Goal: Task Accomplishment & Management: Manage account settings

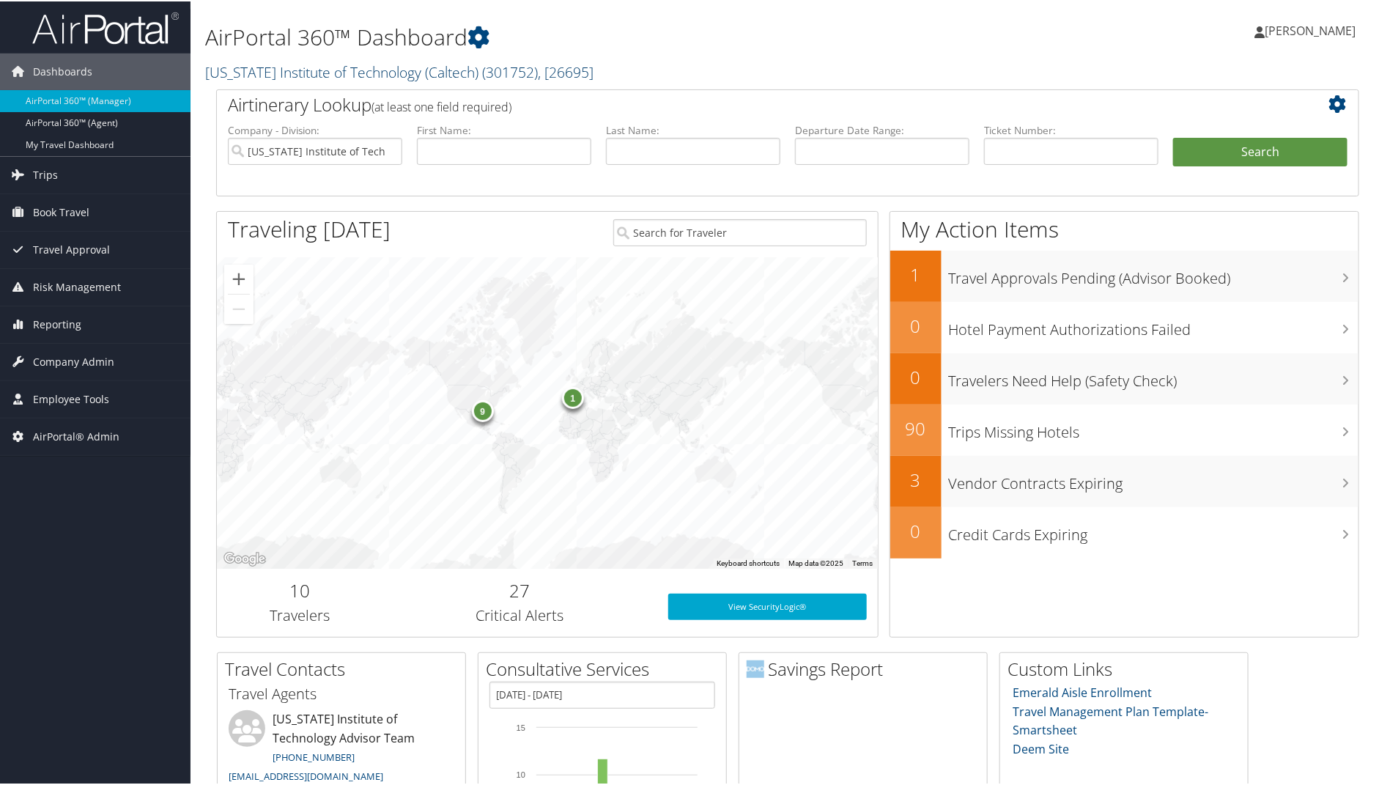
click at [245, 72] on link "[US_STATE] Institute of Technology (Caltech) ( 301752 ) , [ 26695 ]" at bounding box center [399, 71] width 388 height 20
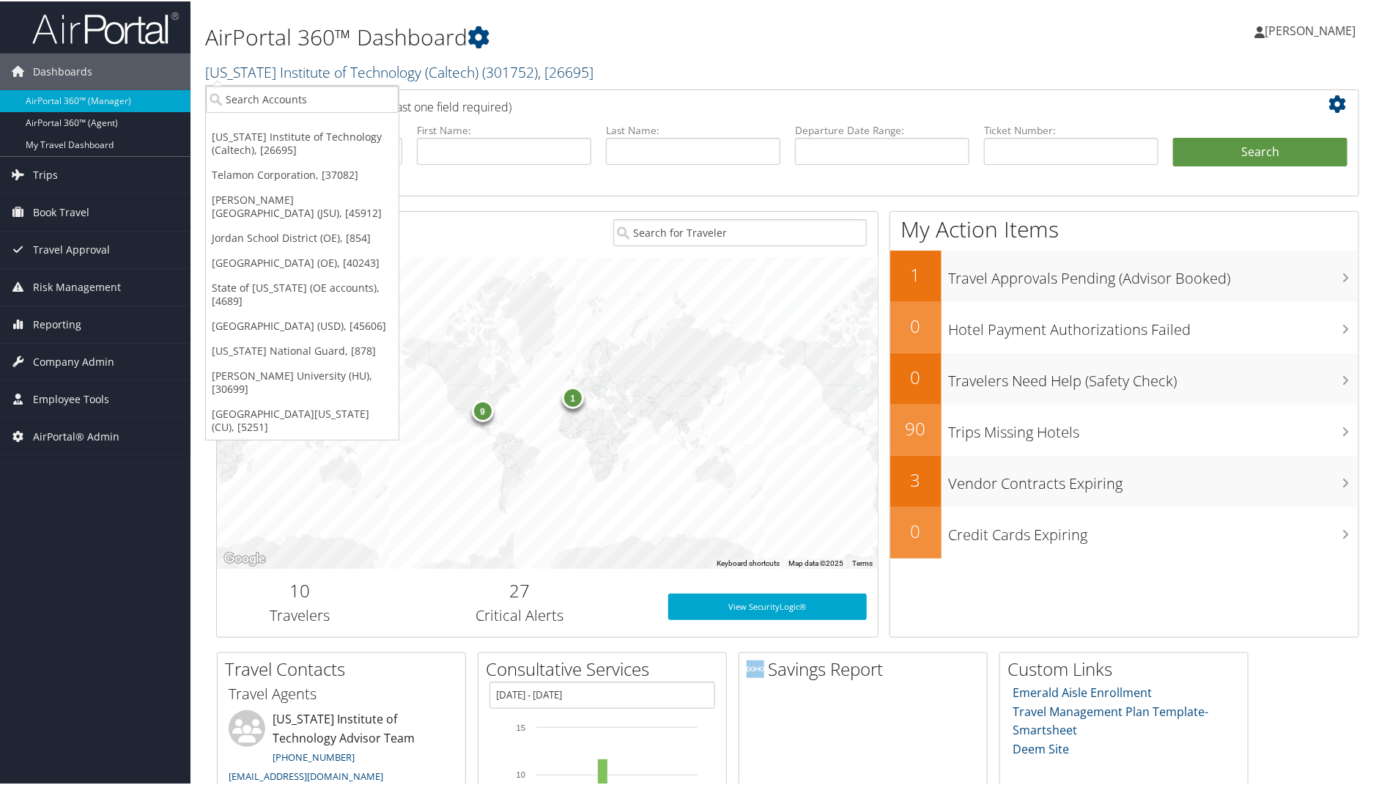
click at [245, 72] on link "[US_STATE] Institute of Technology (Caltech) ( 301752 ) , [ 26695 ]" at bounding box center [399, 71] width 388 height 20
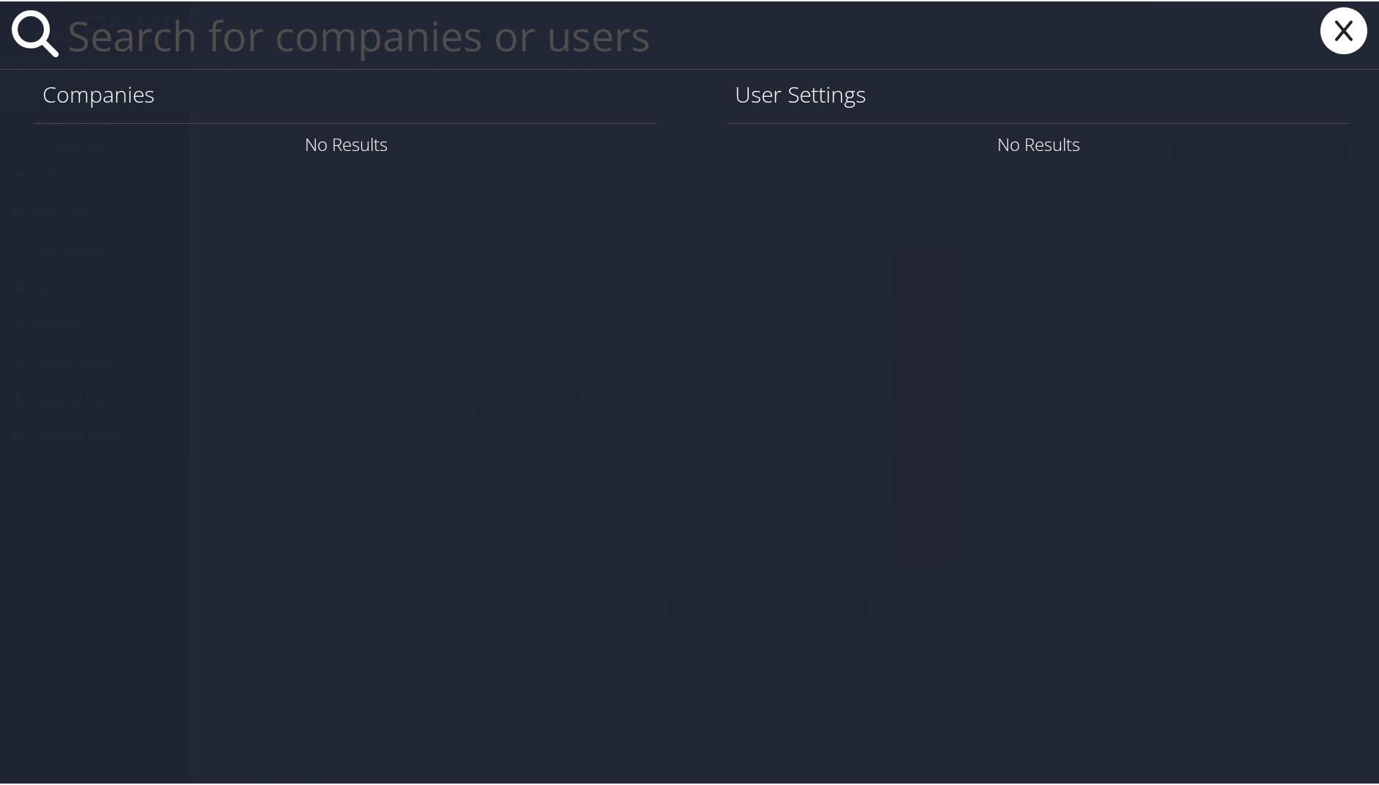
paste input "[PERSON_NAME] [PERSON_NAME]"
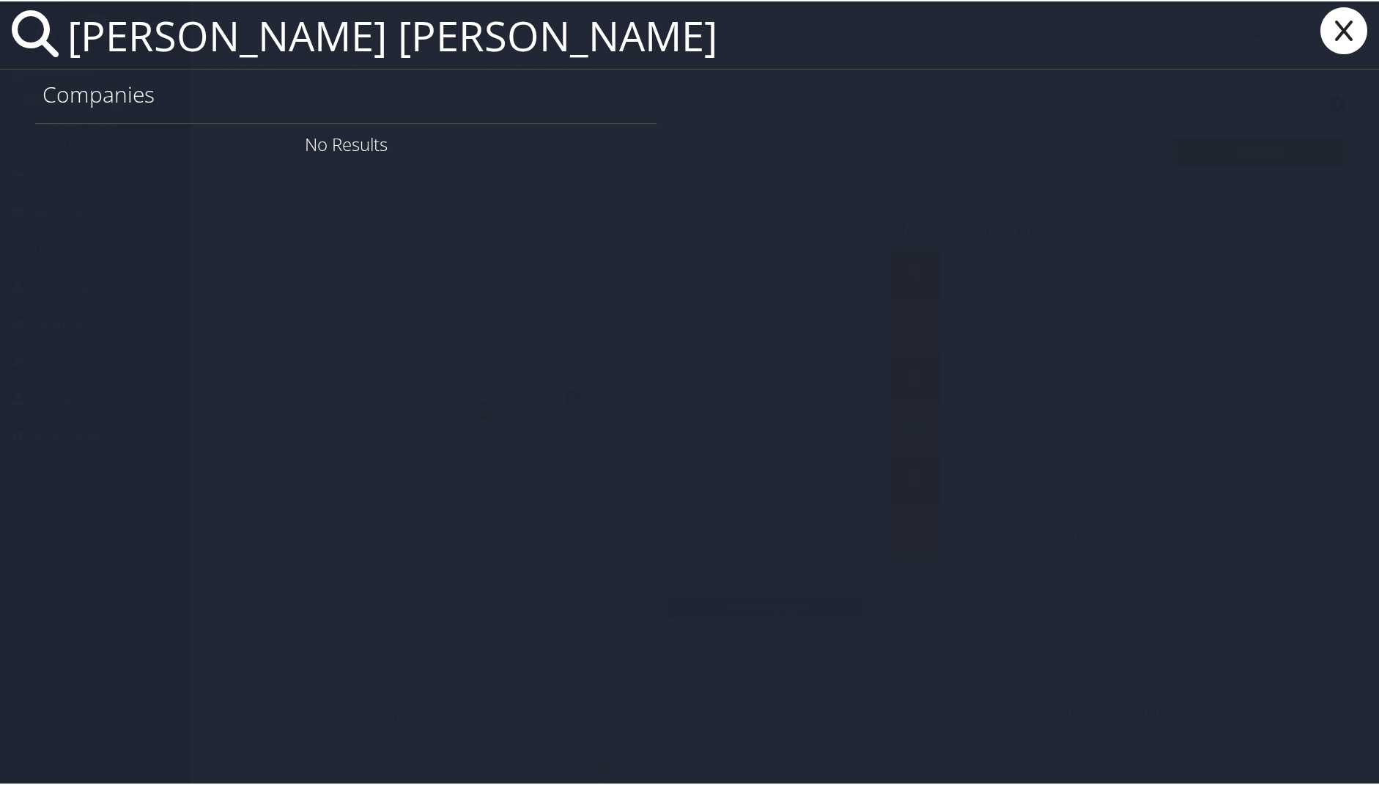
type input "[PERSON_NAME] [PERSON_NAME]"
click at [1331, 27] on icon at bounding box center [1343, 29] width 59 height 47
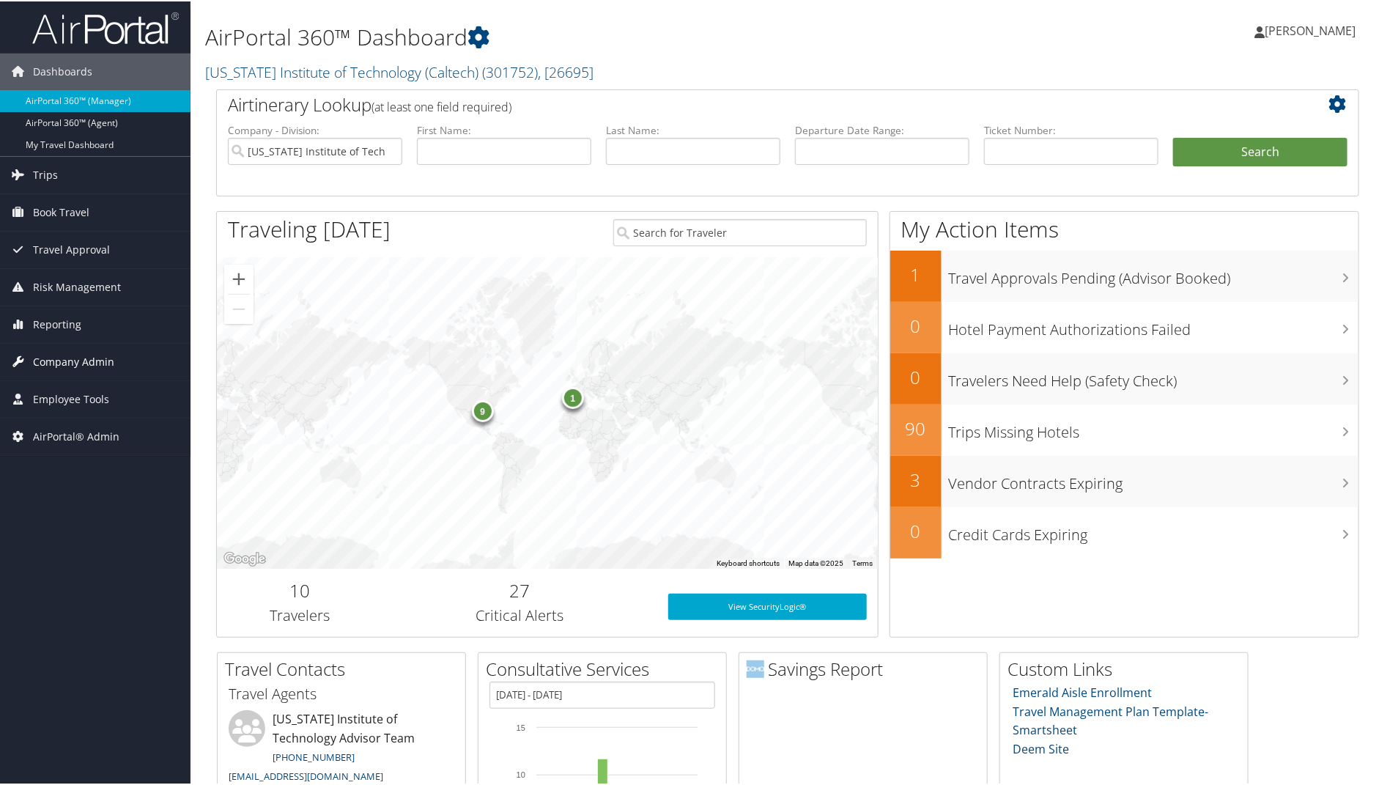
click at [46, 355] on span "Company Admin" at bounding box center [73, 360] width 81 height 37
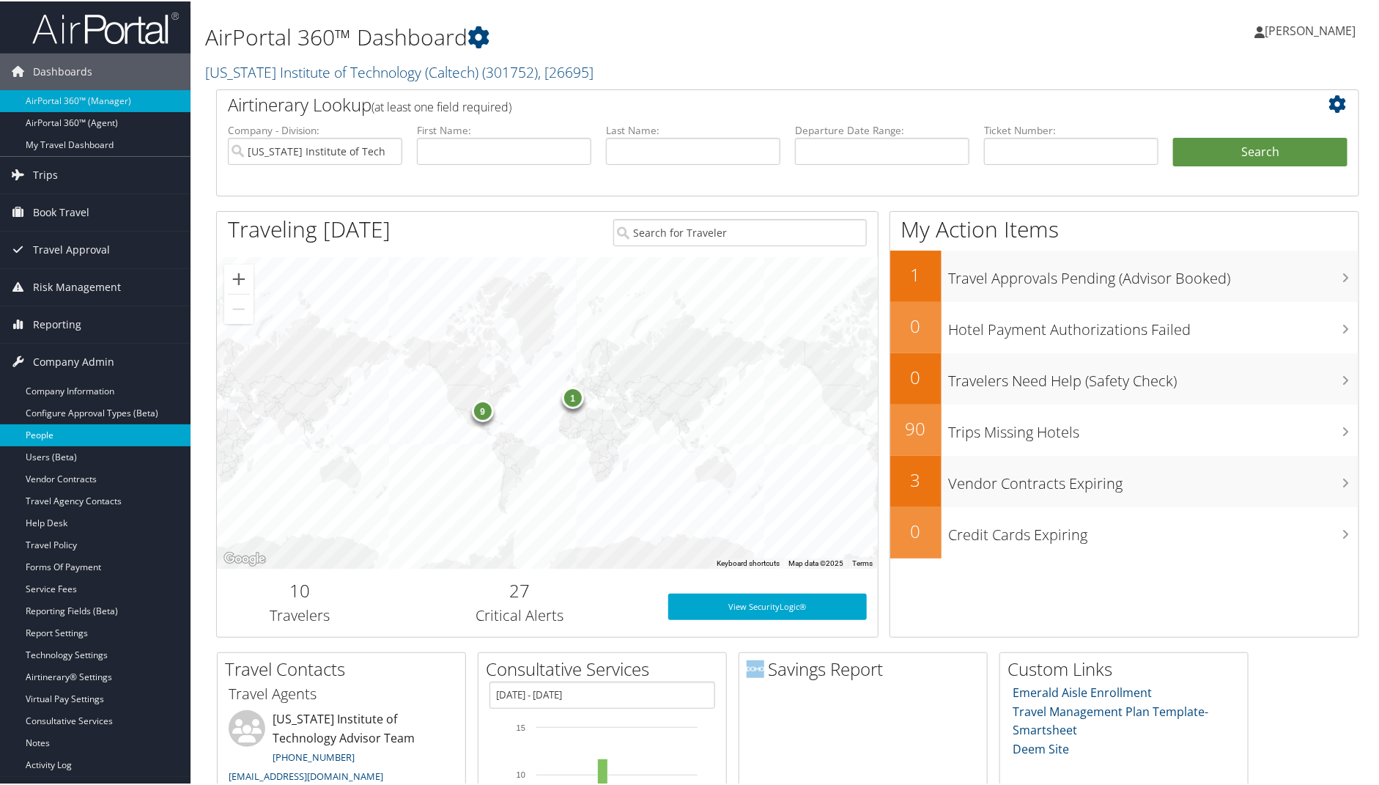
click at [51, 426] on link "People" at bounding box center [95, 434] width 190 height 22
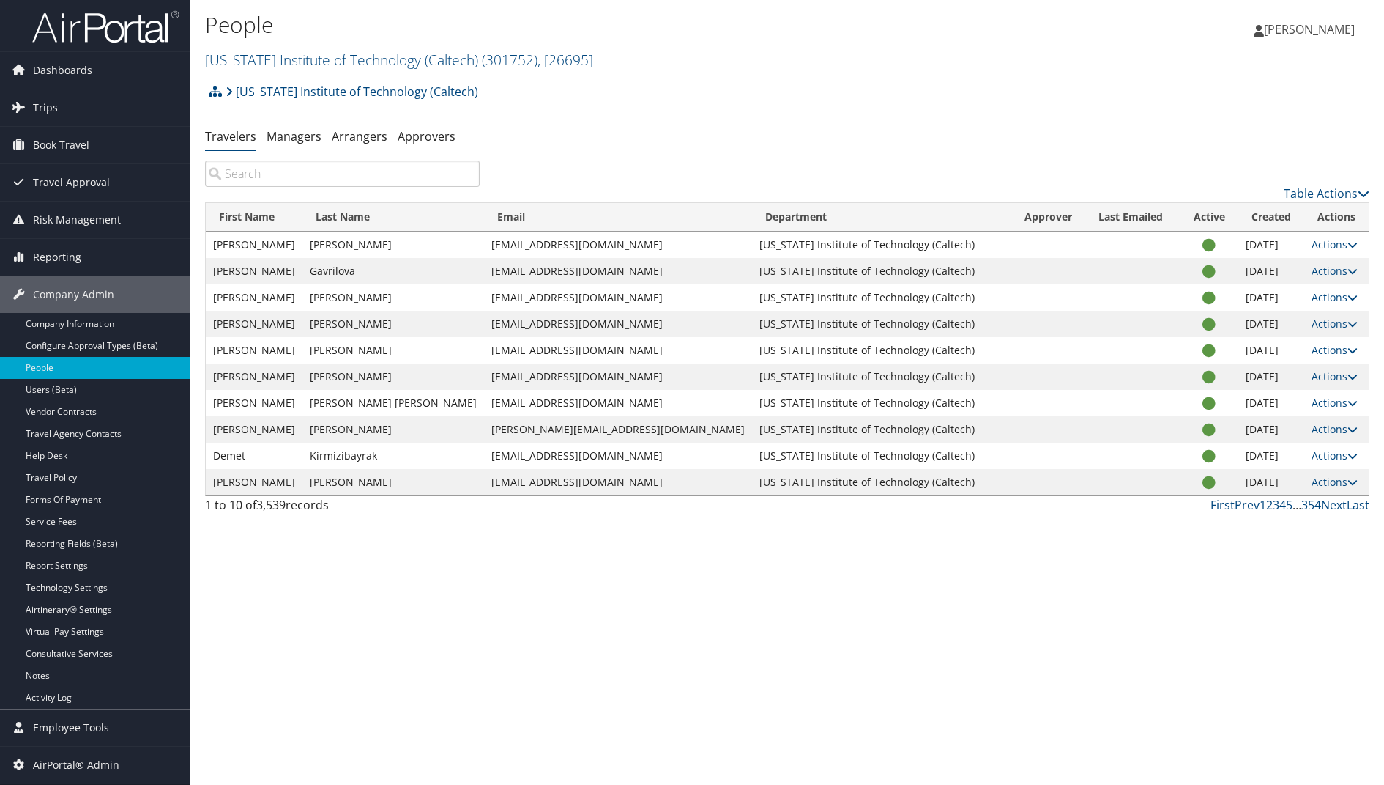
click at [240, 171] on input "search" at bounding box center [342, 173] width 275 height 26
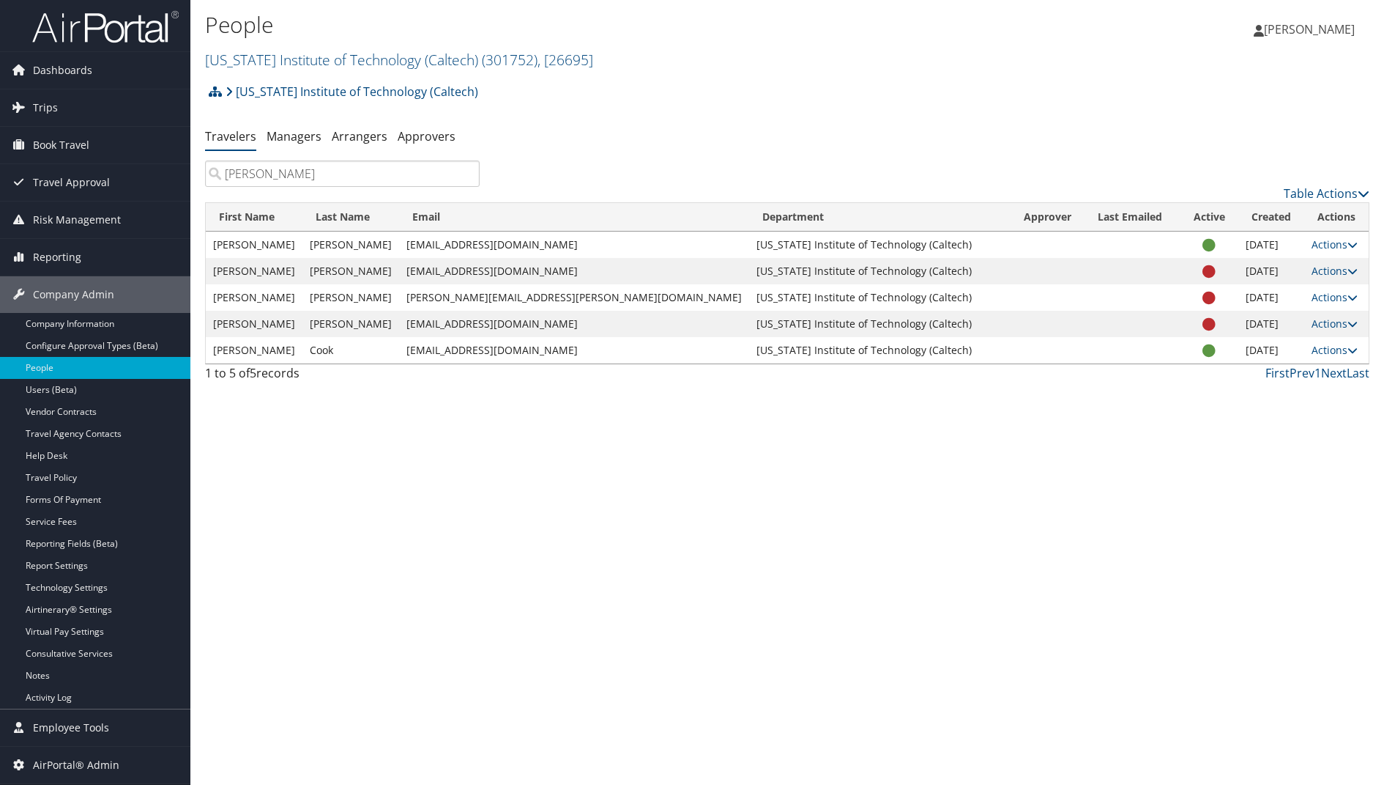
type input "walter"
click at [242, 63] on link "[US_STATE] Institute of Technology (Caltech) ( 301752 ) , [ 26695 ]" at bounding box center [399, 60] width 388 height 20
